Goal: Task Accomplishment & Management: Manage account settings

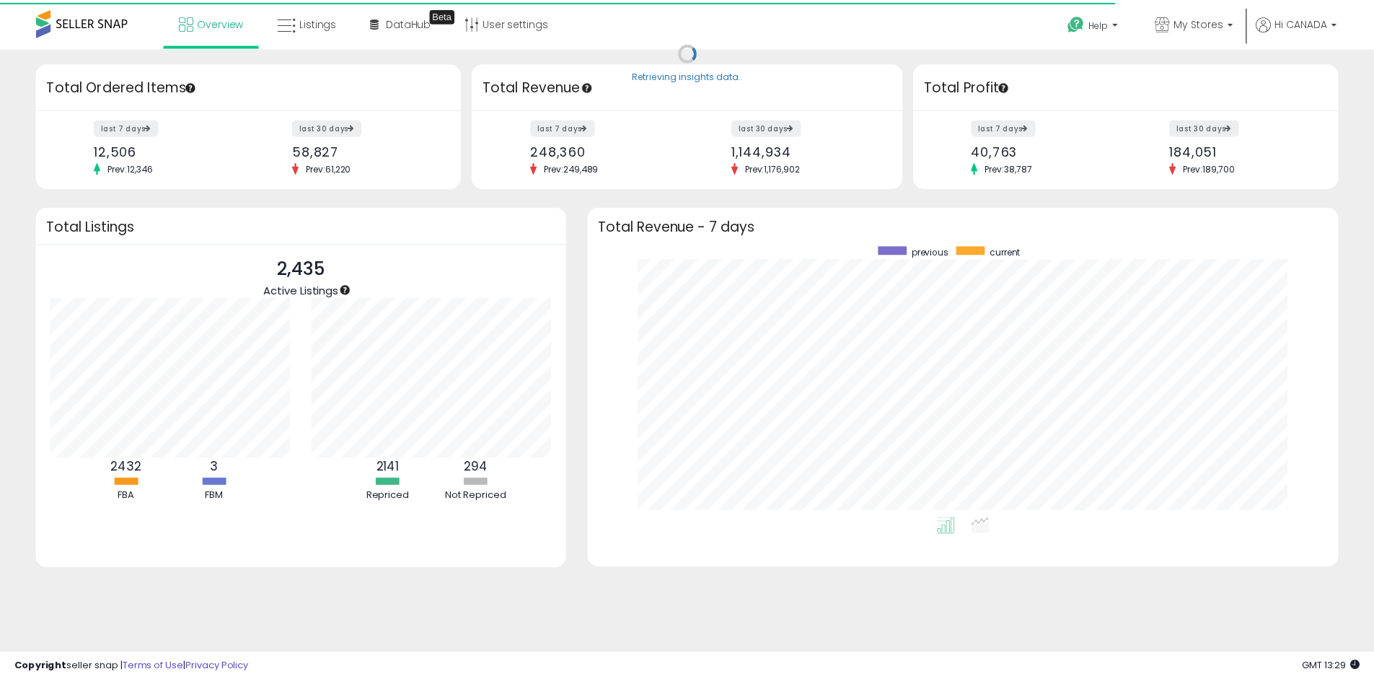
scroll to position [721194, 720746]
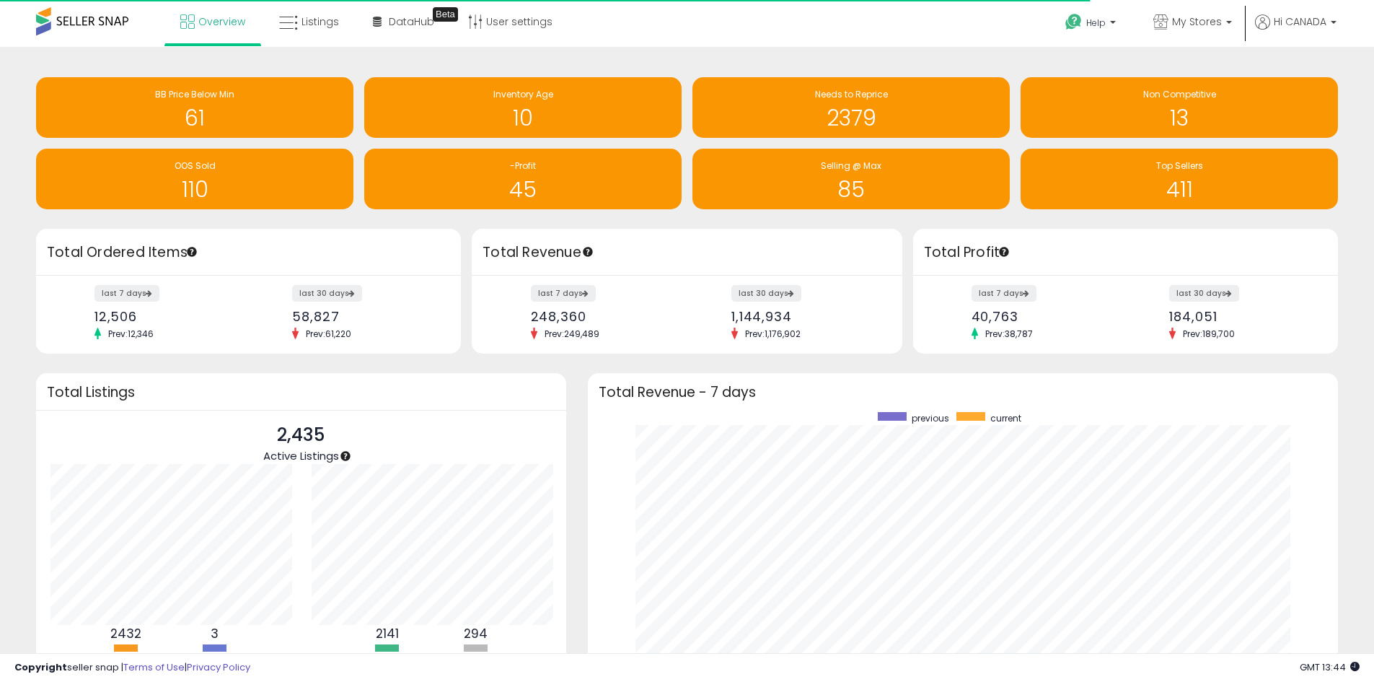
scroll to position [721194, 720746]
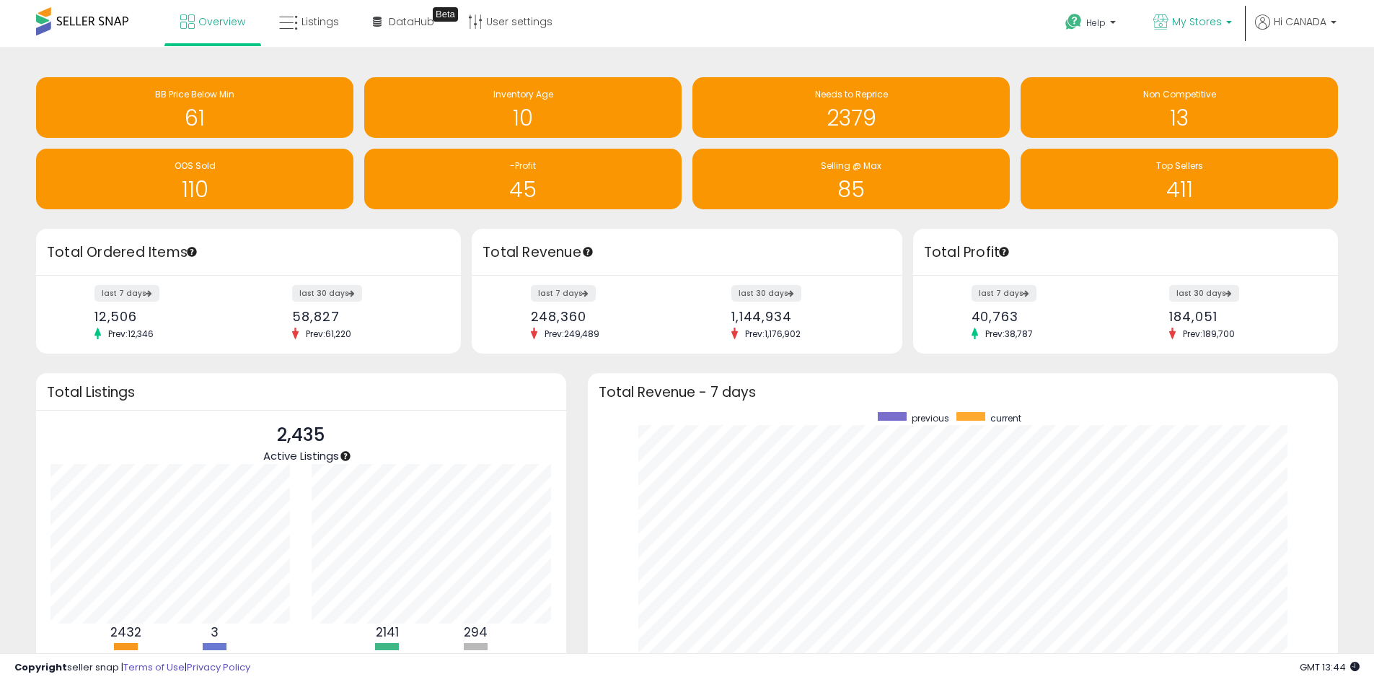
click at [1211, 28] on span "My Stores" at bounding box center [1197, 21] width 50 height 14
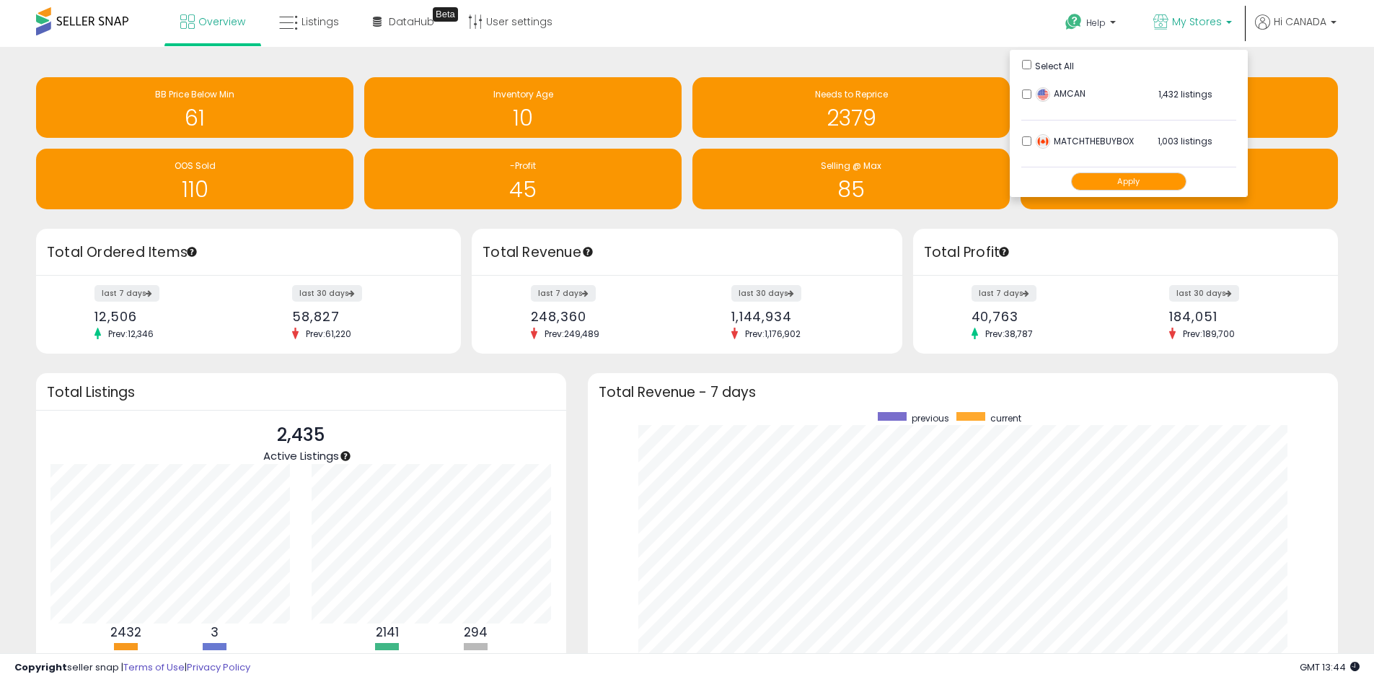
click at [1151, 183] on button "Apply" at bounding box center [1128, 181] width 115 height 18
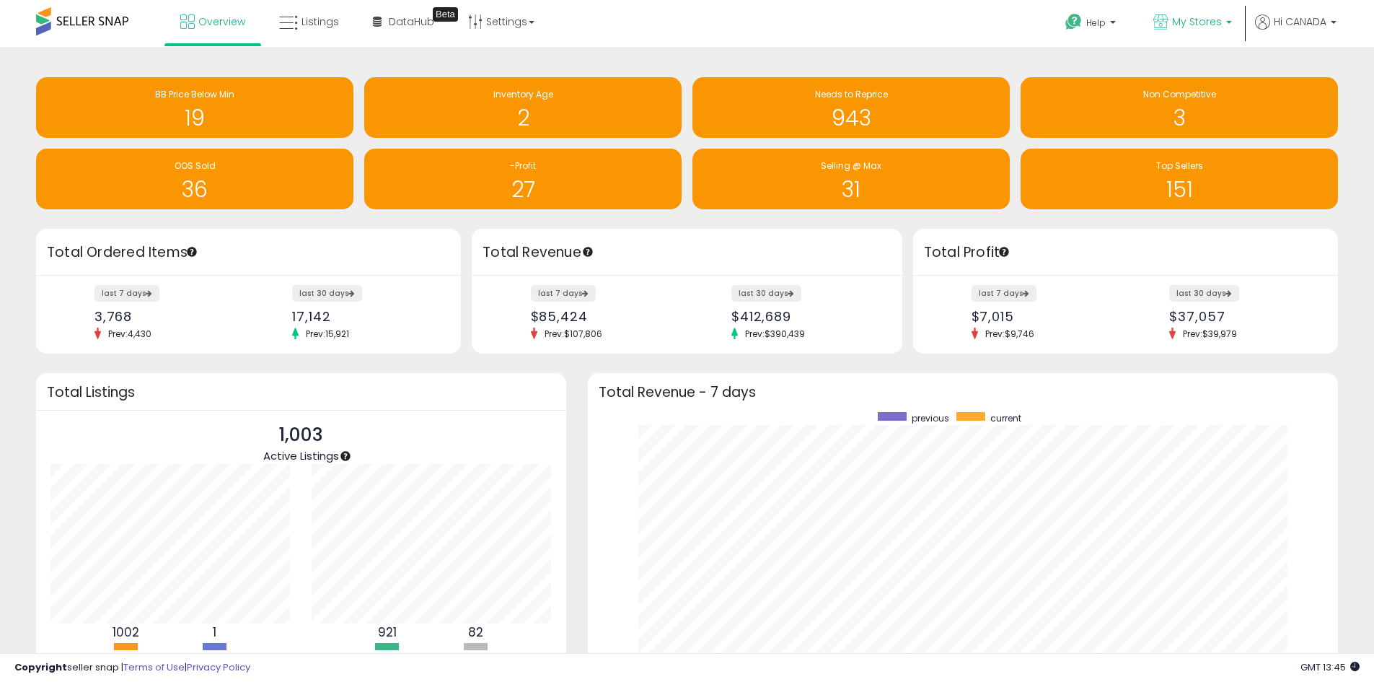
click at [1169, 21] on icon at bounding box center [1161, 21] width 15 height 15
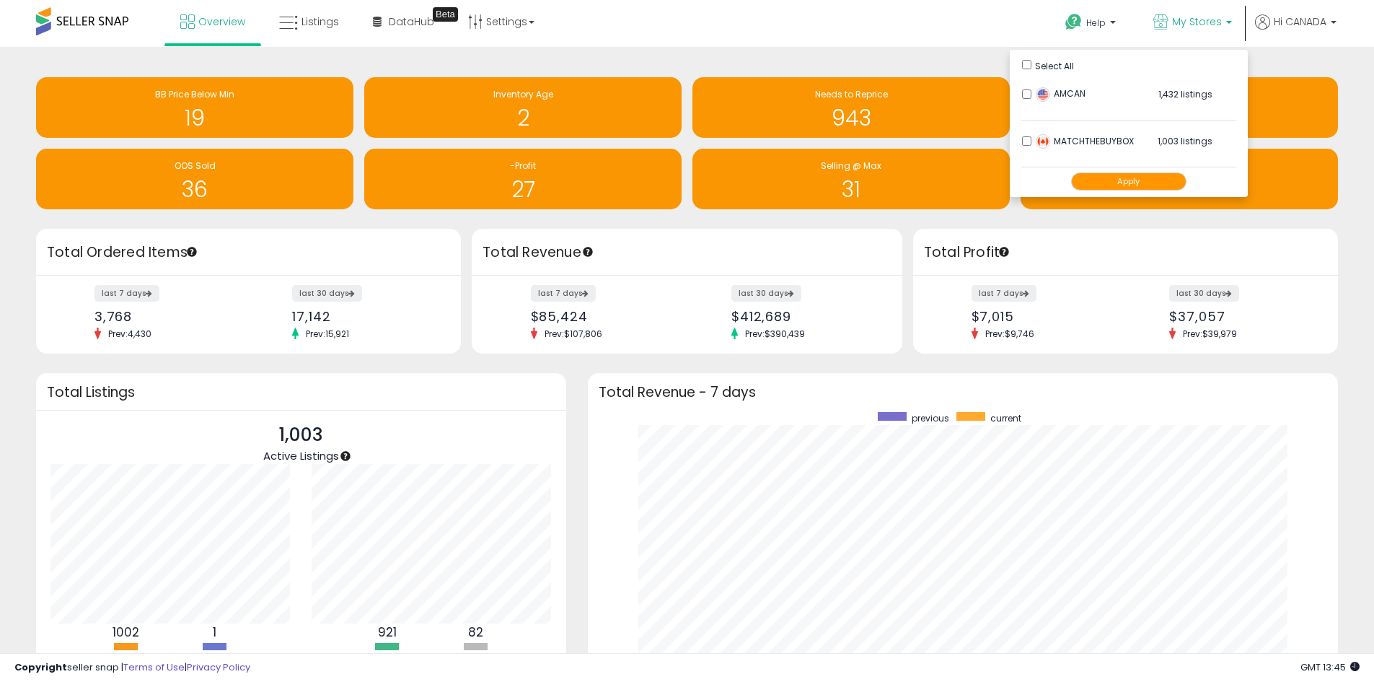
click at [1153, 183] on button "Apply" at bounding box center [1128, 181] width 115 height 18
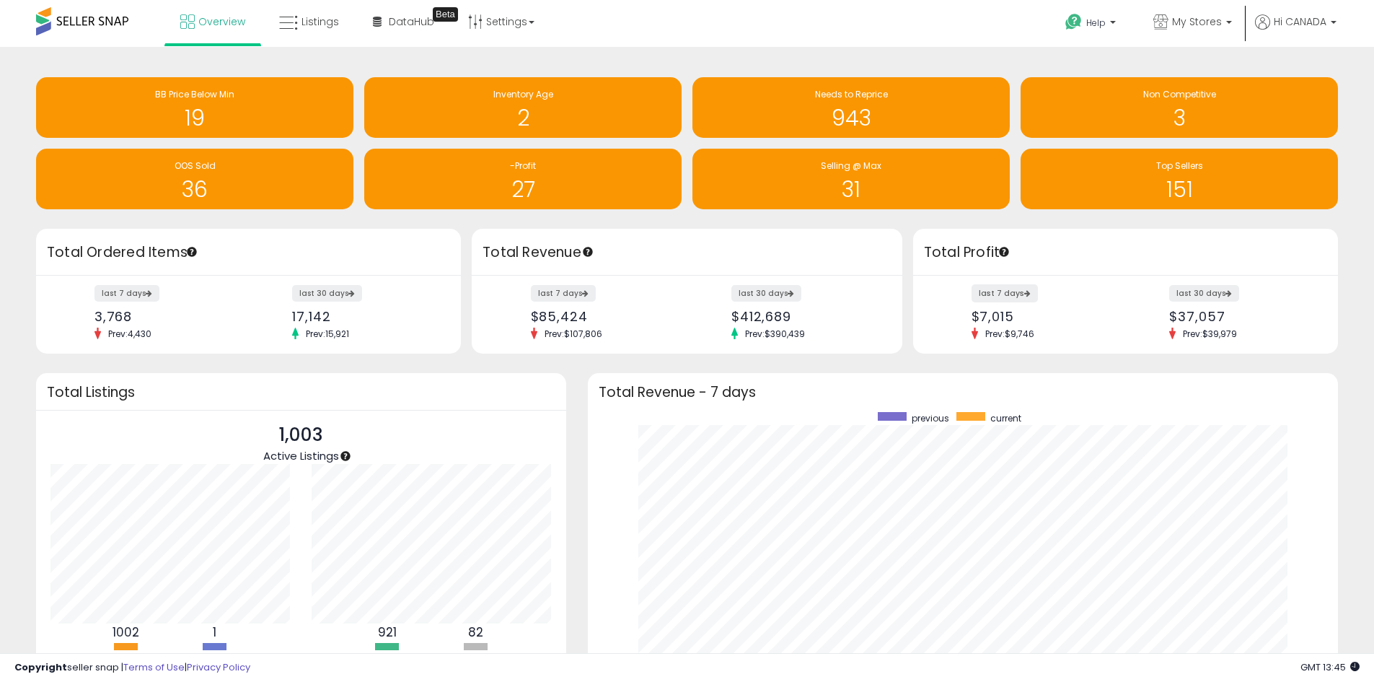
click at [991, 290] on label "last 7 days" at bounding box center [1005, 293] width 66 height 18
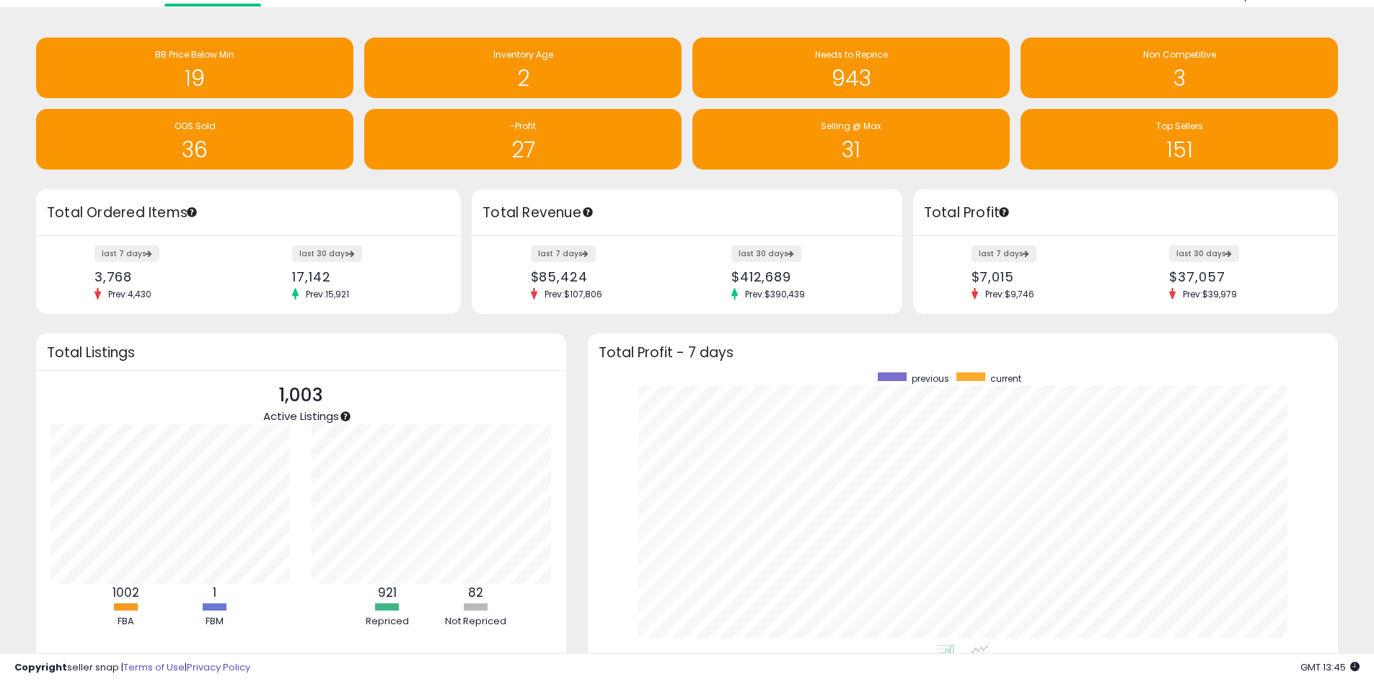
scroll to position [72, 0]
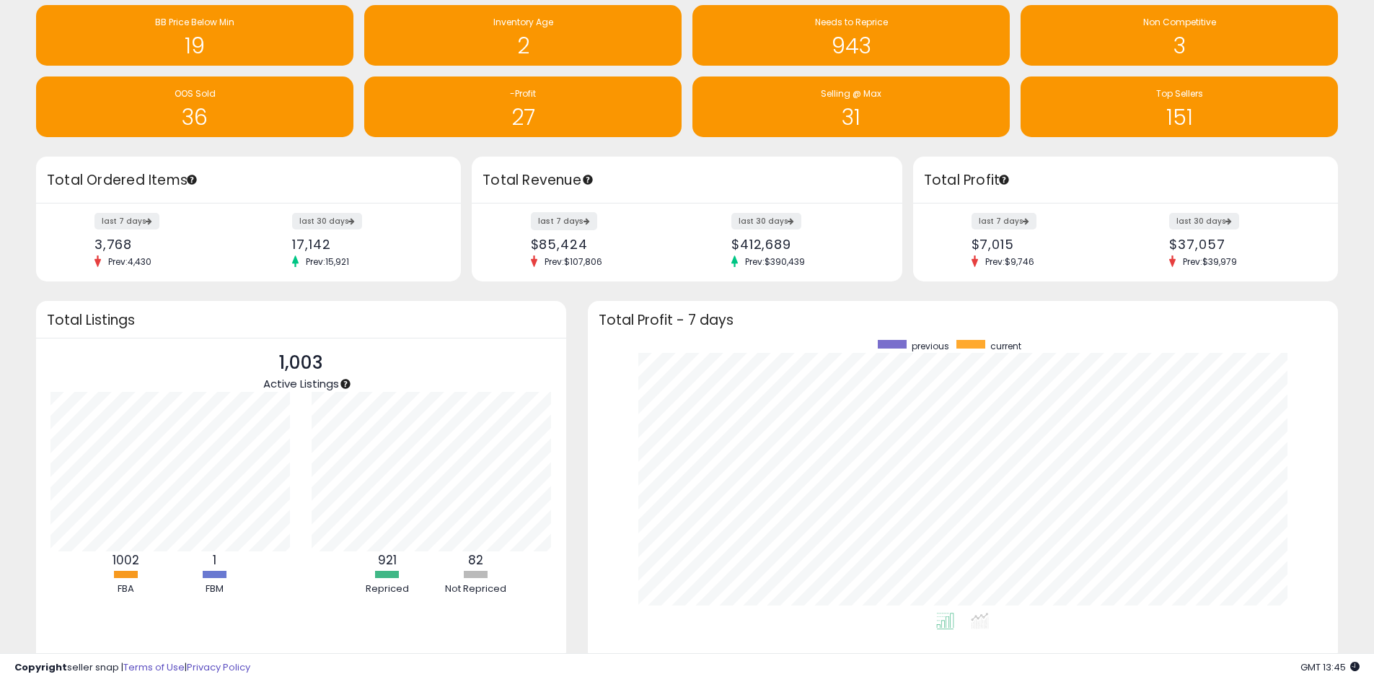
click at [573, 219] on label "last 7 days" at bounding box center [564, 221] width 66 height 18
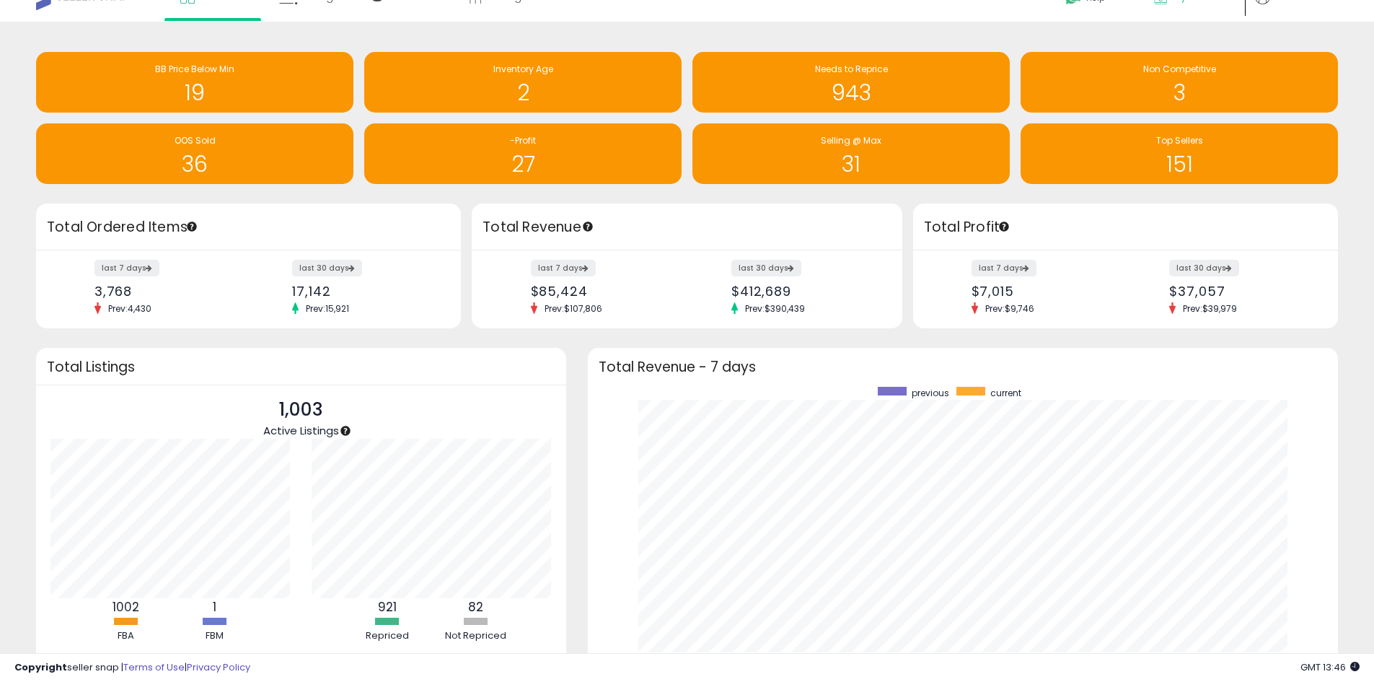
scroll to position [0, 0]
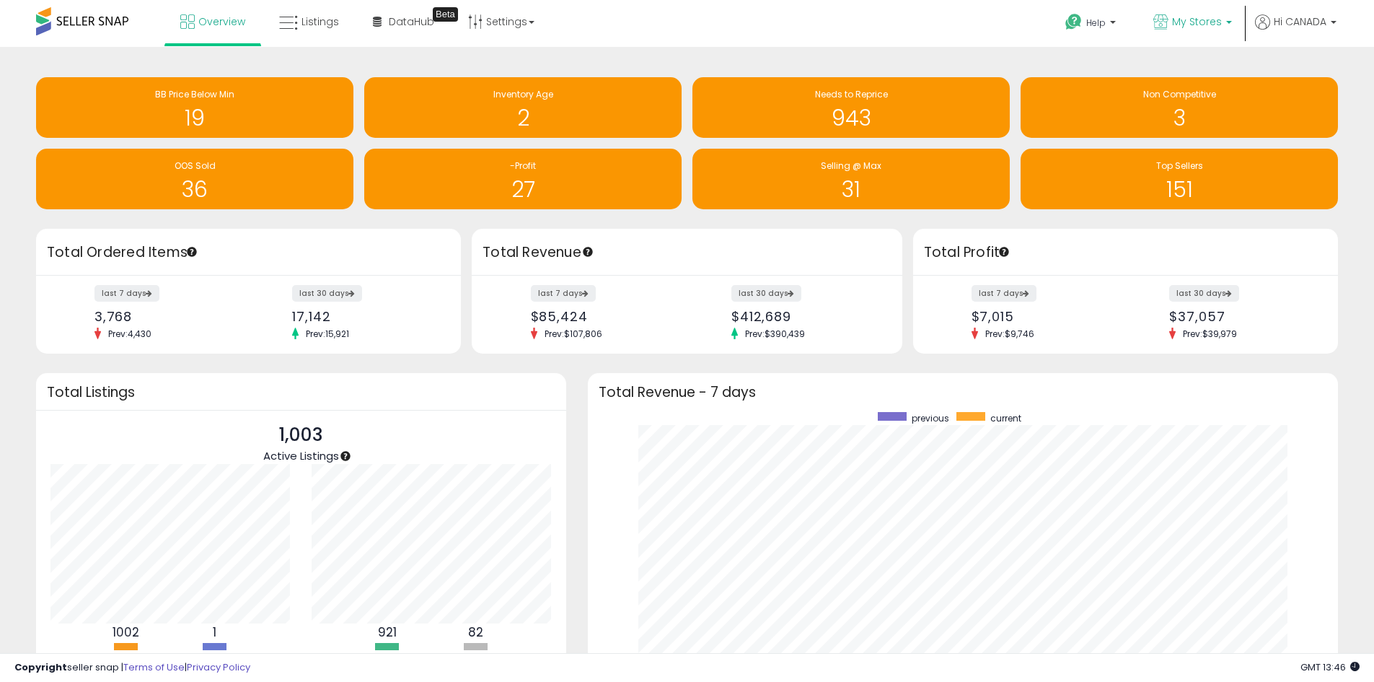
click at [1167, 17] on icon at bounding box center [1161, 21] width 15 height 15
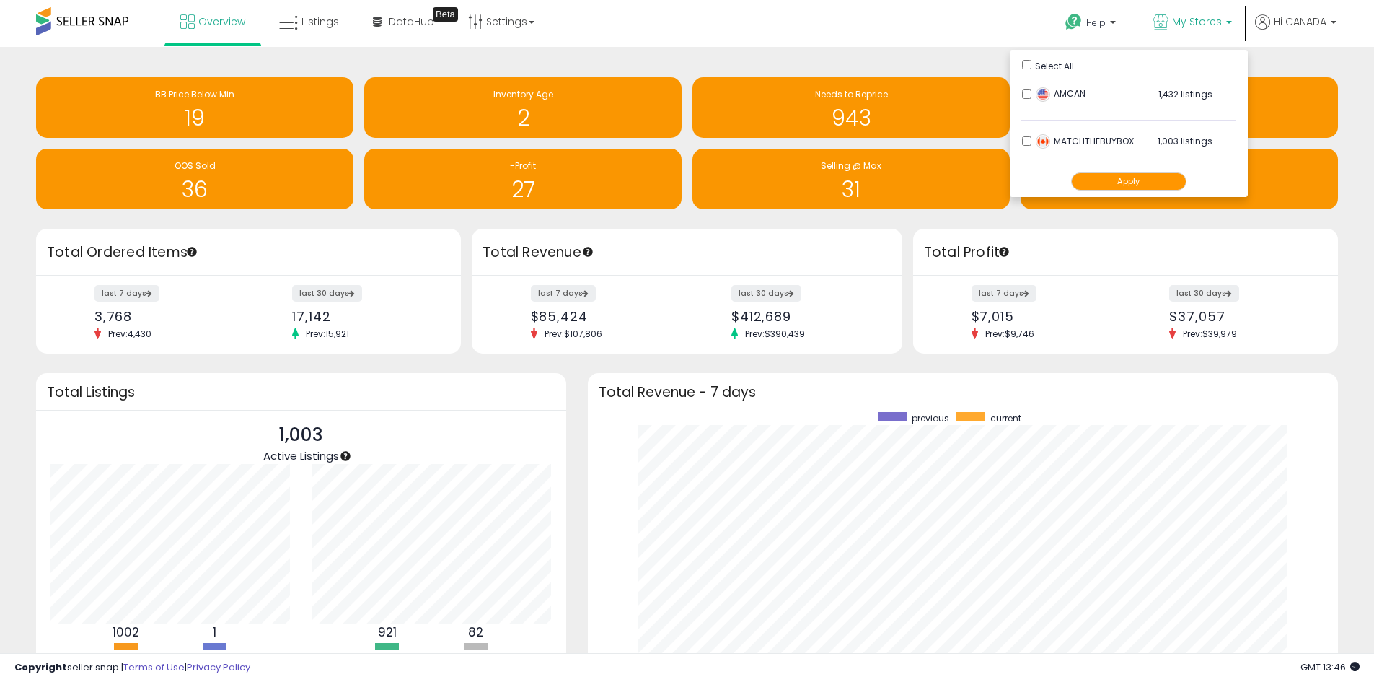
click at [1127, 176] on button "Apply" at bounding box center [1128, 181] width 115 height 18
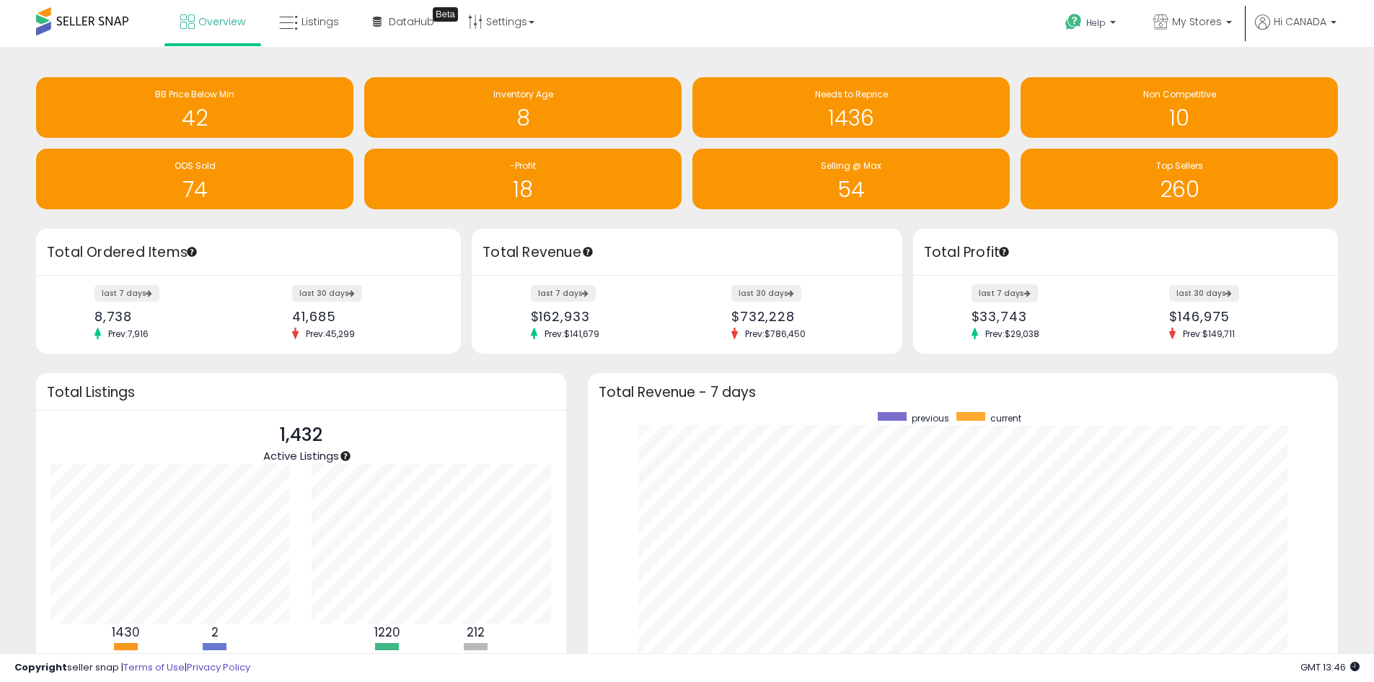
click at [1016, 289] on label "last 7 days" at bounding box center [1005, 293] width 66 height 18
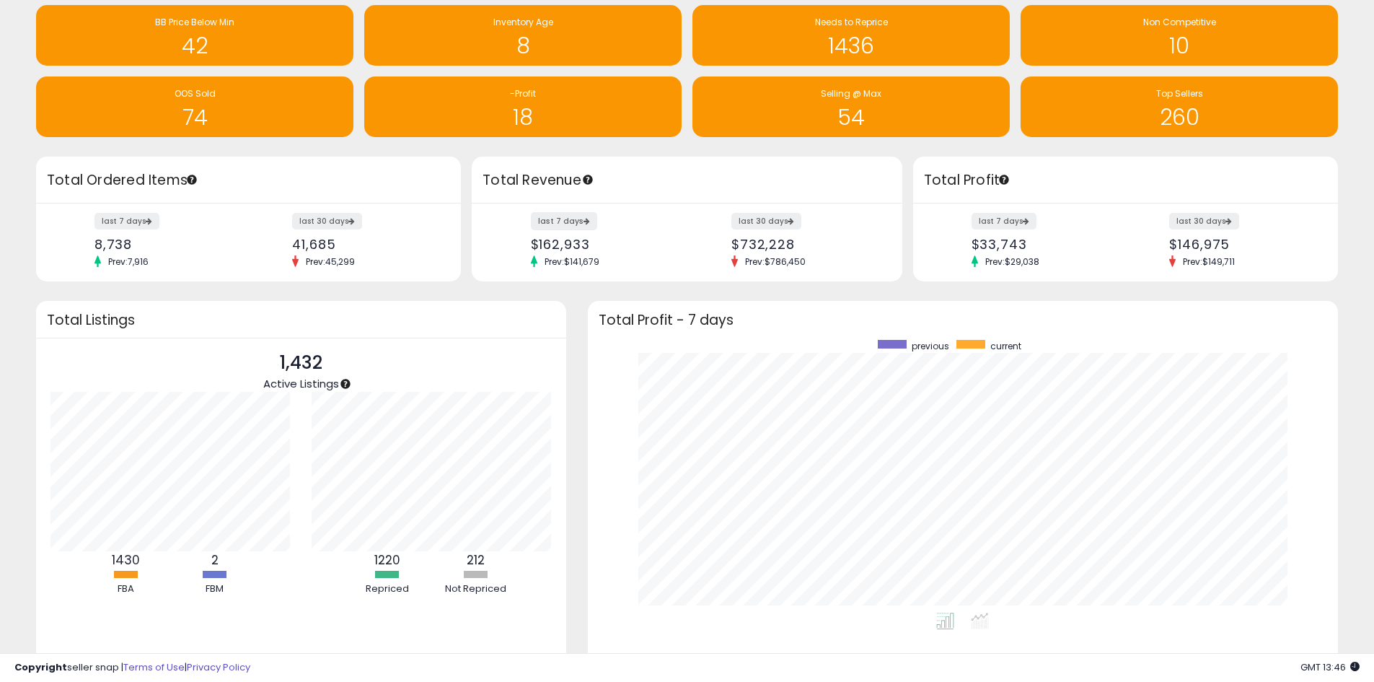
click at [569, 229] on label "last 7 days" at bounding box center [564, 221] width 66 height 18
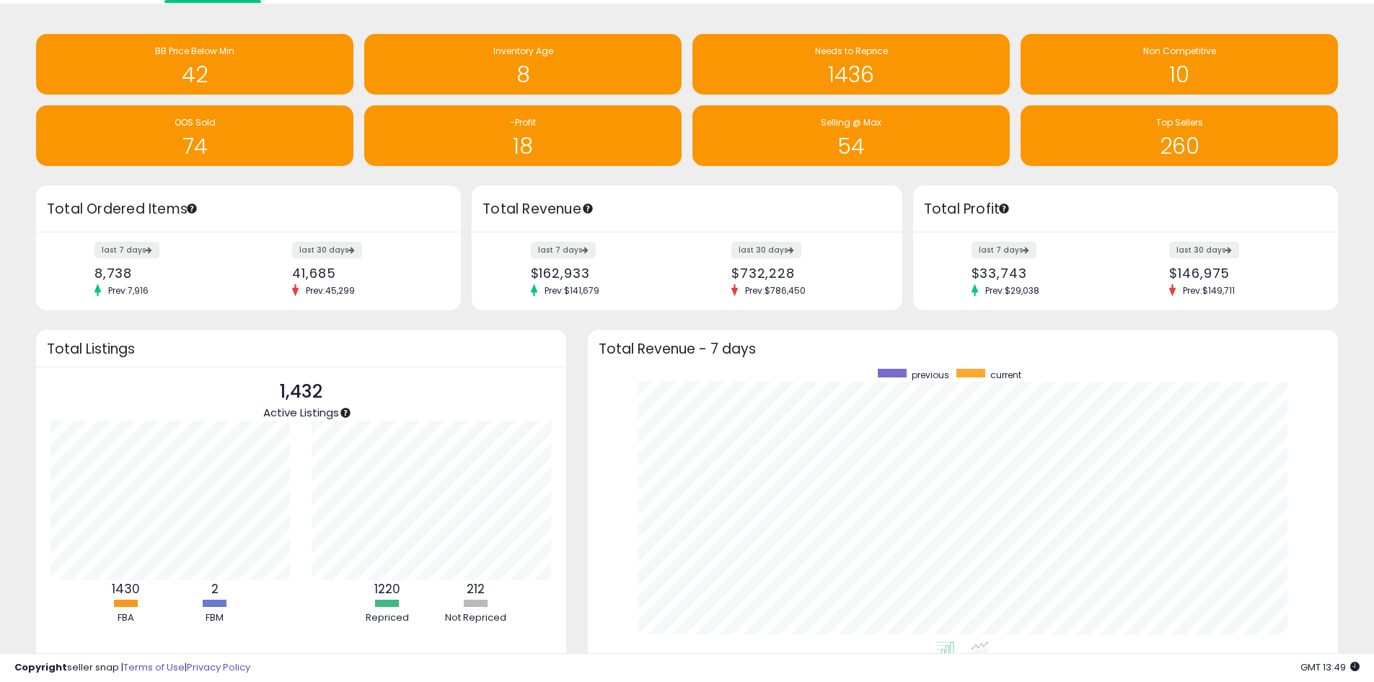
scroll to position [0, 0]
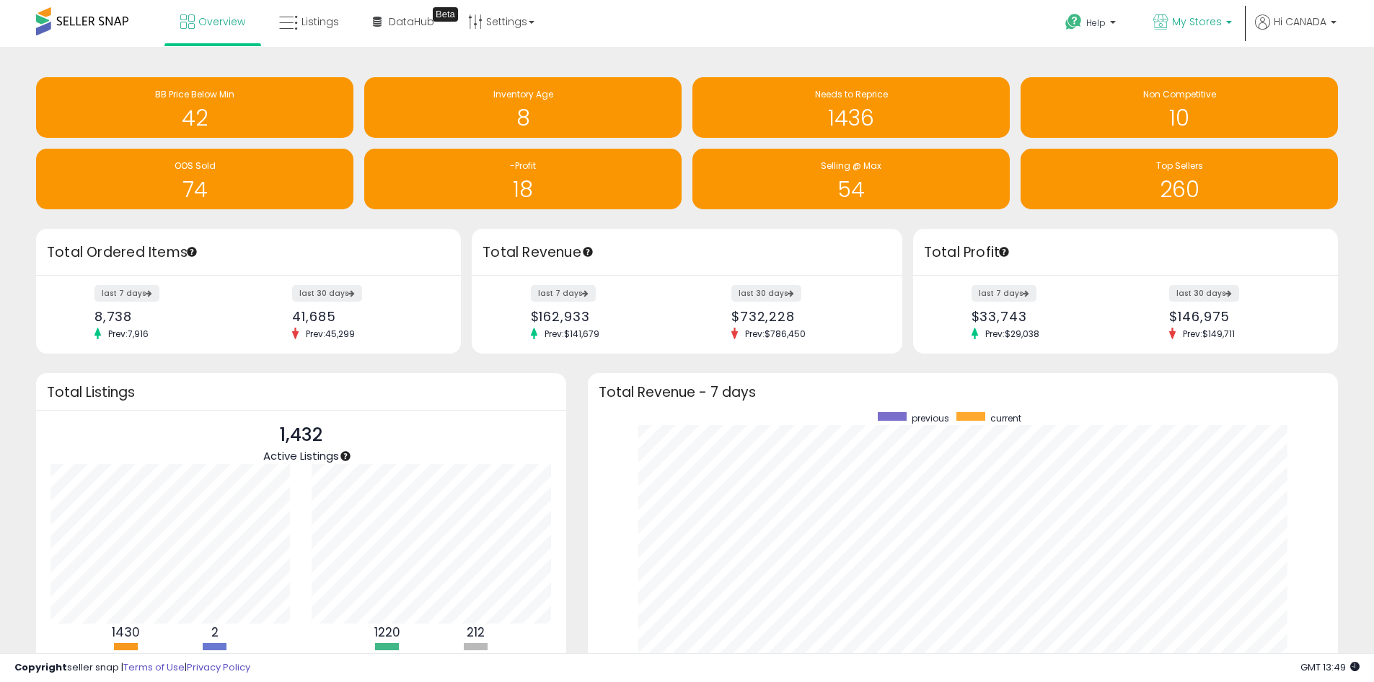
click at [1208, 35] on link "My Stores" at bounding box center [1193, 23] width 100 height 47
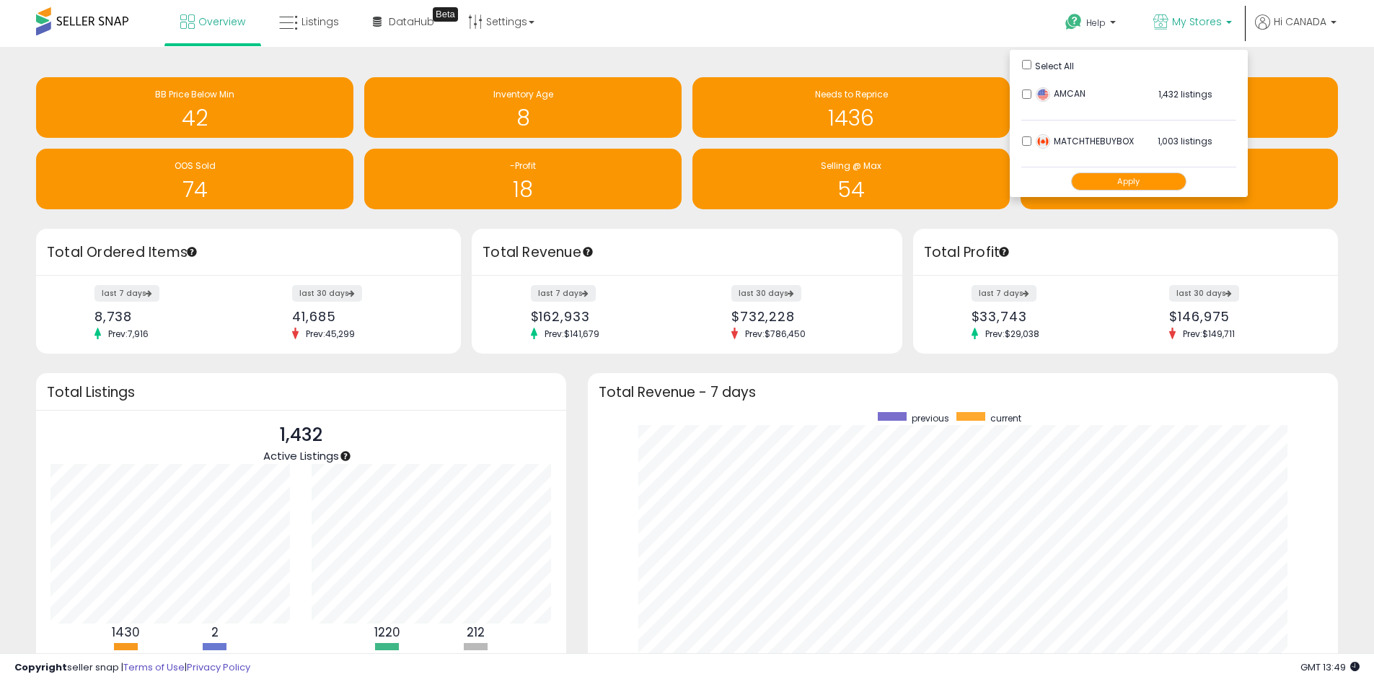
click at [850, 22] on div "Overview Listings Beta" at bounding box center [443, 30] width 909 height 61
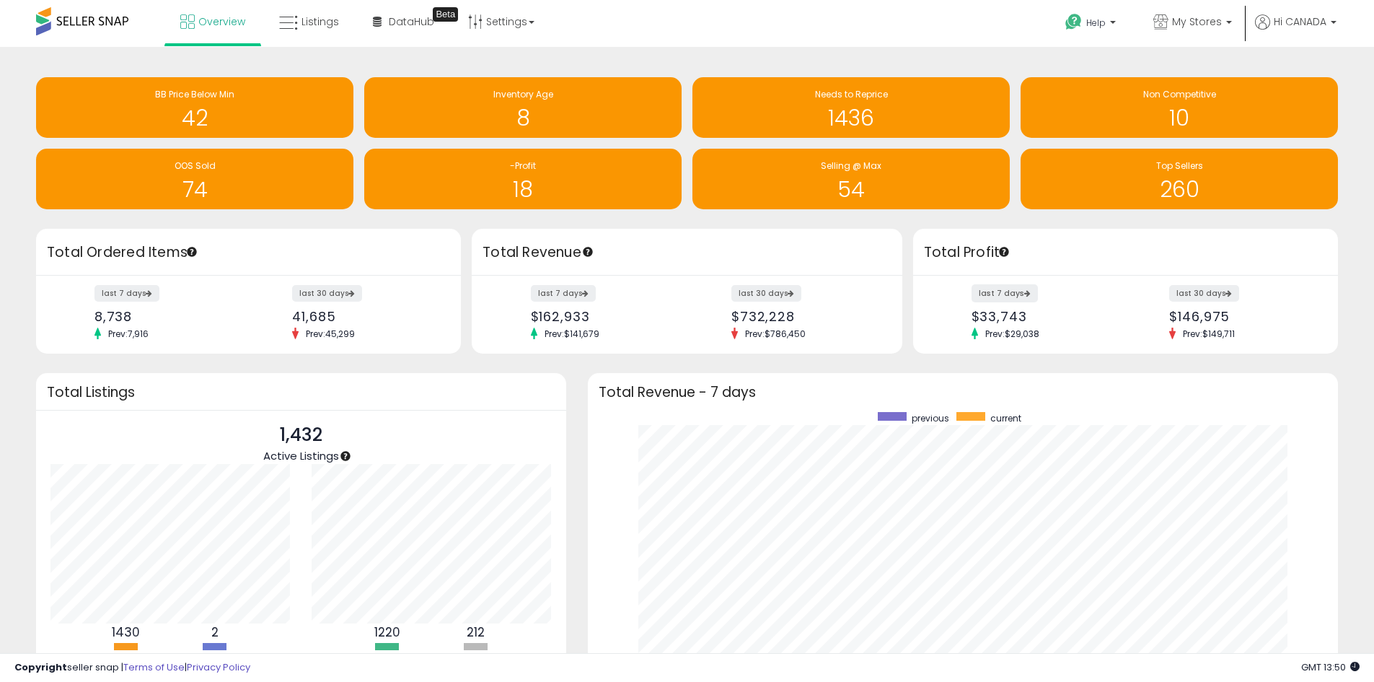
click at [1019, 295] on label "last 7 days" at bounding box center [1005, 293] width 66 height 18
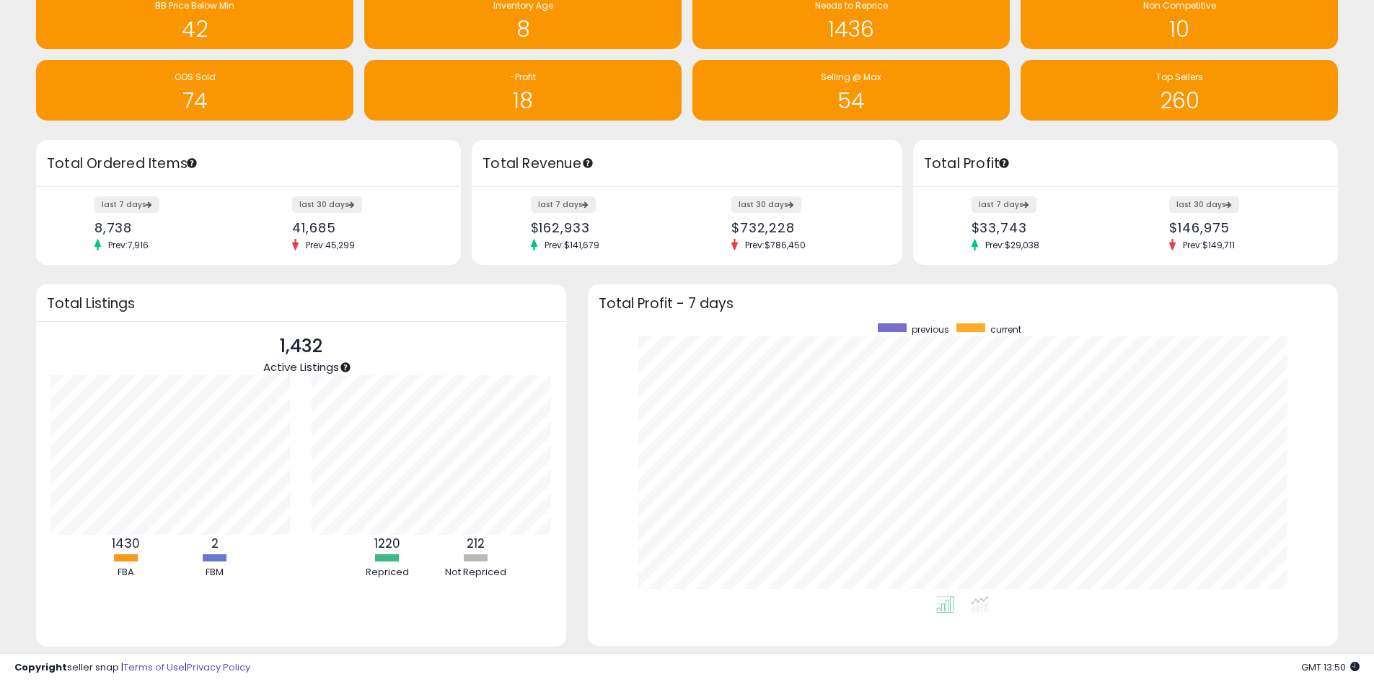
scroll to position [54, 0]
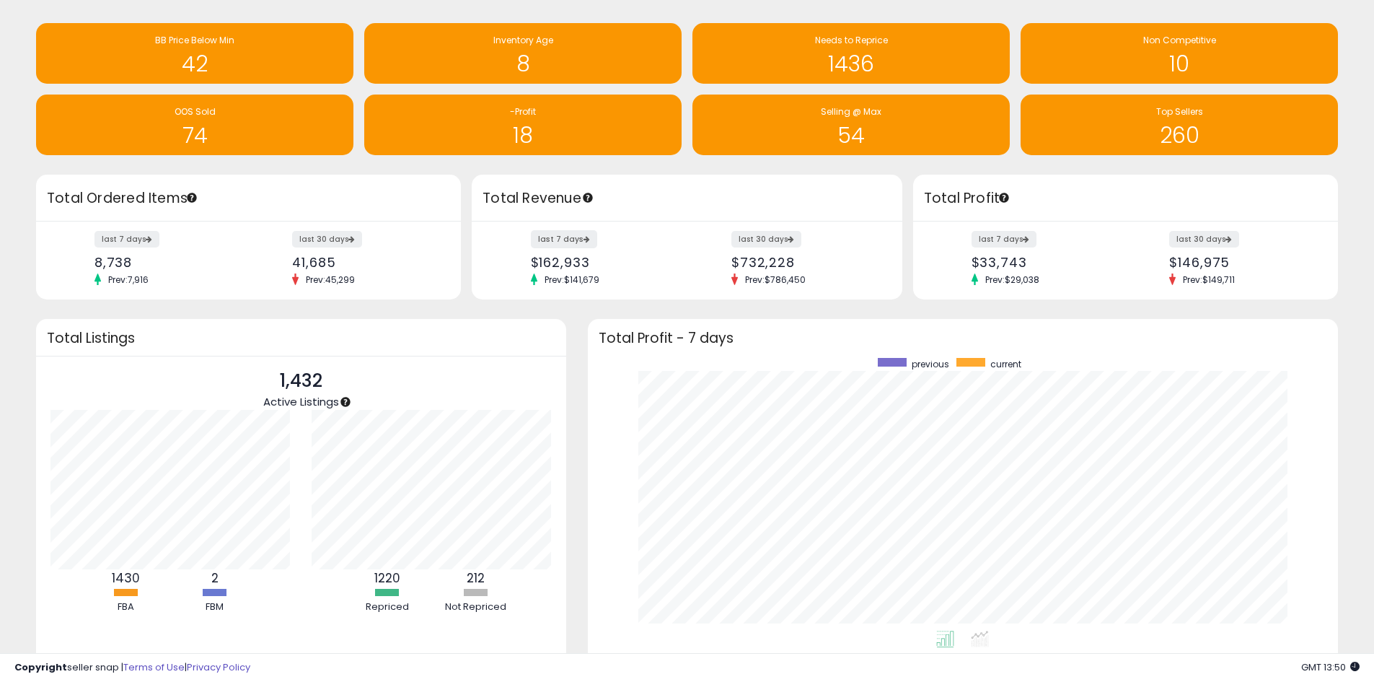
click at [561, 240] on label "last 7 days" at bounding box center [564, 239] width 66 height 18
